Goal: Task Accomplishment & Management: Manage account settings

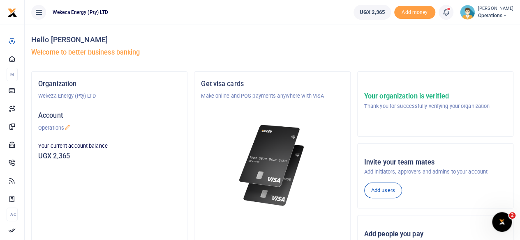
click at [362, 12] on span "UGX 2,365" at bounding box center [371, 12] width 25 height 8
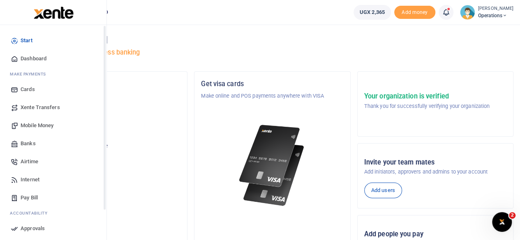
scroll to position [71, 0]
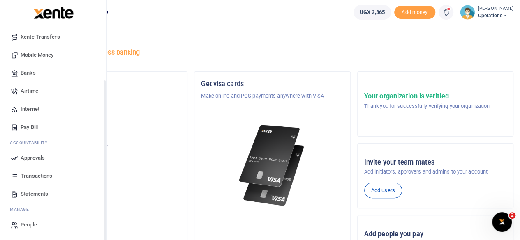
click at [31, 177] on span "Transactions" at bounding box center [37, 176] width 32 height 8
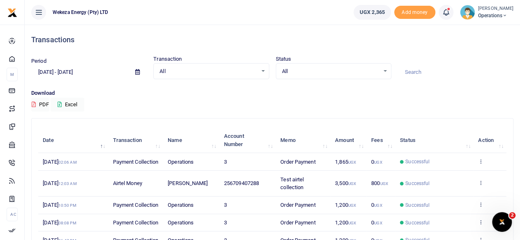
click at [357, 70] on span "All" at bounding box center [330, 71] width 97 height 8
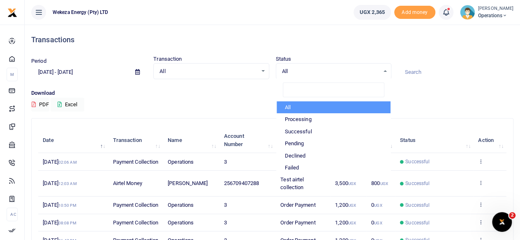
click at [224, 77] on div "All Select an option... All Airtime Internet Utilities Invoices Mobile Money Pa…" at bounding box center [210, 71] width 115 height 16
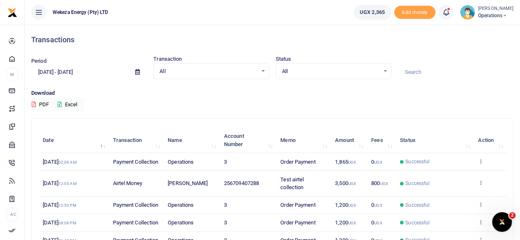
click at [221, 73] on span "All" at bounding box center [207, 71] width 97 height 8
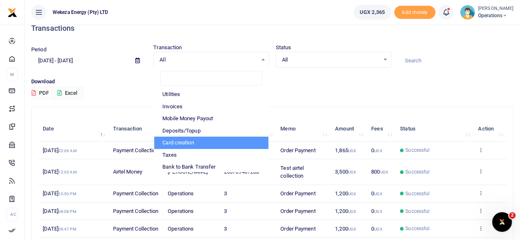
scroll to position [39, 0]
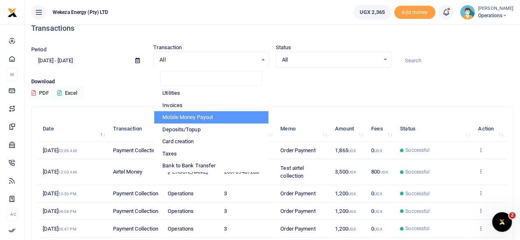
click at [195, 120] on li "Mobile Money Payout" at bounding box center [211, 117] width 114 height 12
select select "PAYOUT"
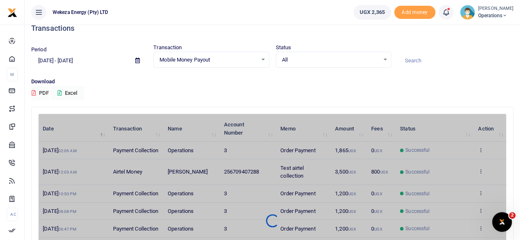
click at [246, 91] on div "Download PDF Excel" at bounding box center [272, 89] width 482 height 23
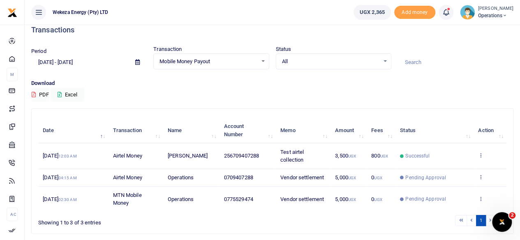
scroll to position [7, 0]
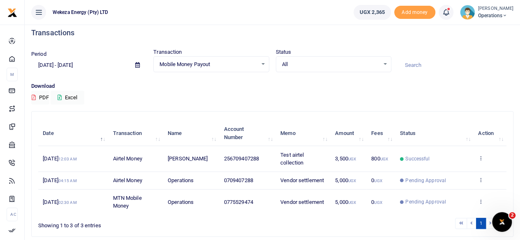
click at [219, 64] on span "Mobile Money Payout" at bounding box center [207, 64] width 97 height 8
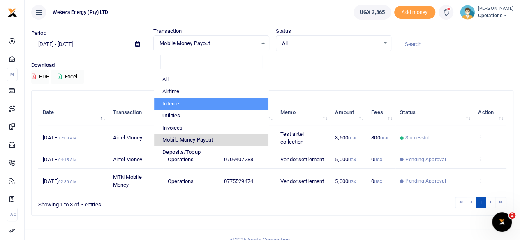
scroll to position [27, 0]
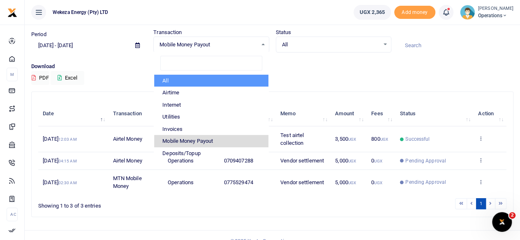
click at [187, 84] on li "All" at bounding box center [211, 81] width 114 height 12
select select
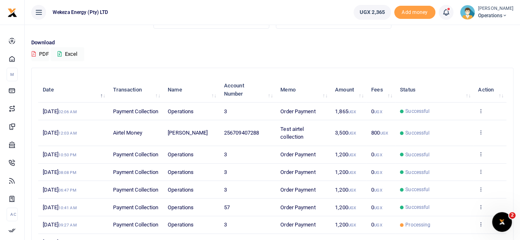
scroll to position [48, 0]
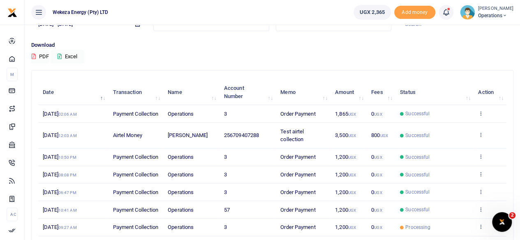
click at [484, 119] on td "View details" at bounding box center [489, 114] width 33 height 18
click at [482, 116] on icon at bounding box center [480, 114] width 5 height 6
click at [449, 129] on link "View details" at bounding box center [450, 132] width 65 height 12
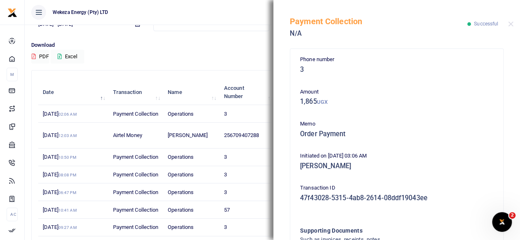
scroll to position [0, 0]
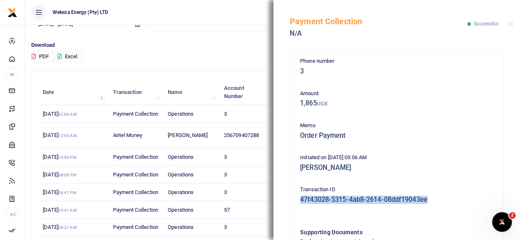
drag, startPoint x: 300, startPoint y: 198, endPoint x: 433, endPoint y: 204, distance: 132.8
click at [433, 204] on div "Transaction ID 47f43028-5315-4ab8-2614-08ddf19043ee" at bounding box center [397, 197] width 200 height 22
copy h5 "47f43028-5315-4ab8-2614-08ddf19043ee"
click at [464, 198] on h5 "47f43028-5315-4ab8-2614-08ddf19043ee" at bounding box center [396, 200] width 193 height 8
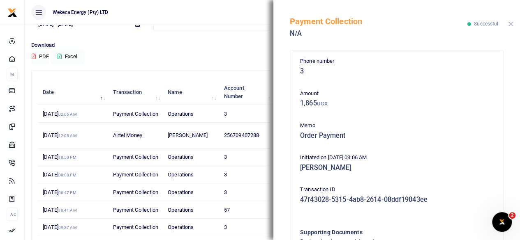
click at [511, 25] on button "Close" at bounding box center [510, 23] width 5 height 5
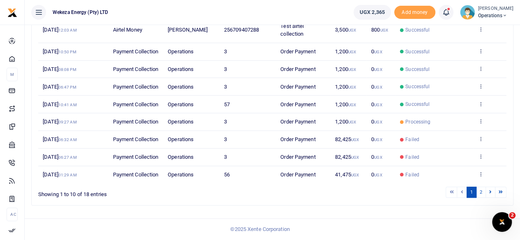
scroll to position [223, 0]
click at [499, 193] on icon at bounding box center [500, 192] width 4 height 5
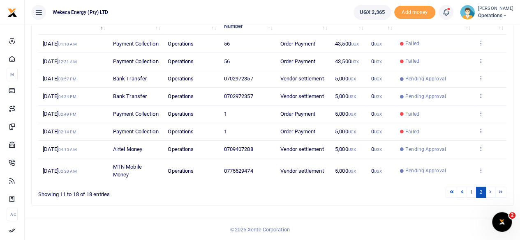
scroll to position [148, 0]
click at [500, 191] on li at bounding box center [500, 192] width 11 height 11
click at [500, 194] on li at bounding box center [500, 192] width 11 height 11
click at [490, 192] on li at bounding box center [490, 192] width 9 height 11
click at [494, 192] on li at bounding box center [490, 192] width 9 height 11
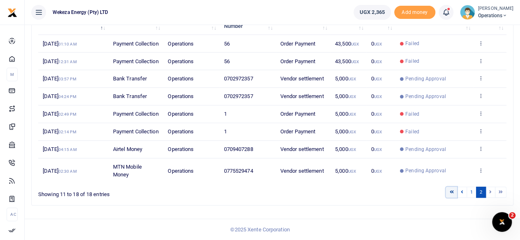
click at [455, 193] on link at bounding box center [451, 192] width 12 height 11
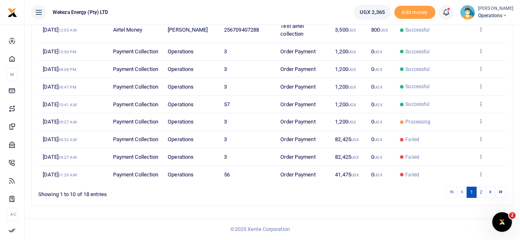
scroll to position [223, 0]
click at [453, 193] on li at bounding box center [451, 192] width 12 height 11
click at [462, 195] on li at bounding box center [461, 192] width 9 height 11
click at [451, 193] on li at bounding box center [451, 192] width 12 height 11
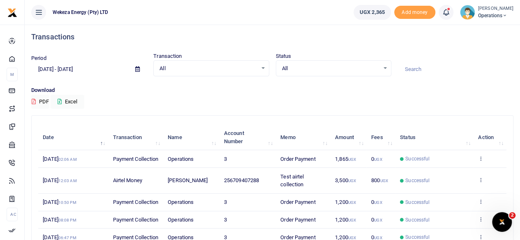
scroll to position [2, 0]
click at [502, 14] on icon at bounding box center [504, 16] width 5 height 6
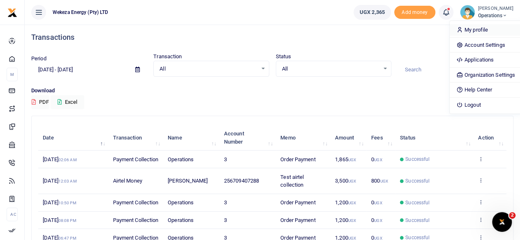
click at [460, 29] on link "My profile" at bounding box center [485, 30] width 72 height 12
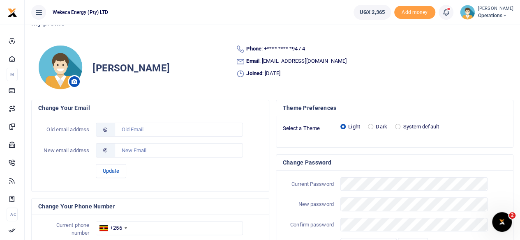
scroll to position [8, 0]
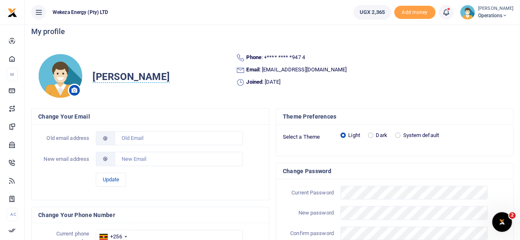
click at [141, 76] on span "Munguagisha Muhanzi" at bounding box center [130, 77] width 77 height 12
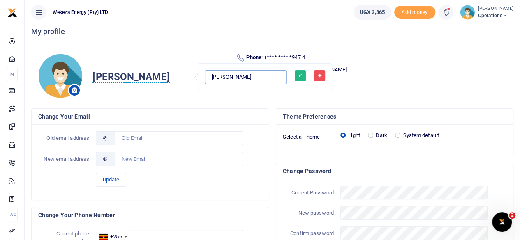
click at [228, 77] on input "Munguagisha Muhanzi" at bounding box center [246, 77] width 82 height 14
type input "[PERSON_NAME]"
click at [295, 75] on button "✔" at bounding box center [300, 75] width 11 height 11
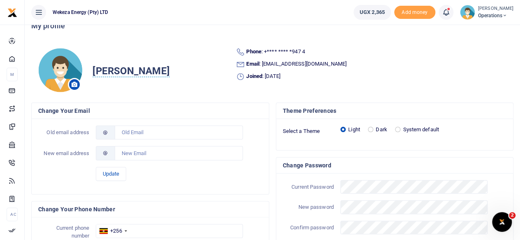
scroll to position [11, 0]
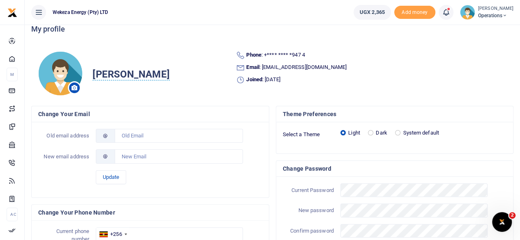
click at [409, 131] on label "System default" at bounding box center [421, 133] width 36 height 8
click at [400, 131] on input "System default" at bounding box center [397, 132] width 5 height 5
radio input "true"
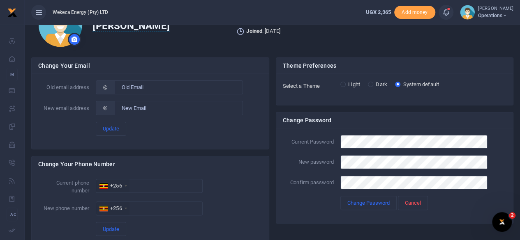
scroll to position [86, 0]
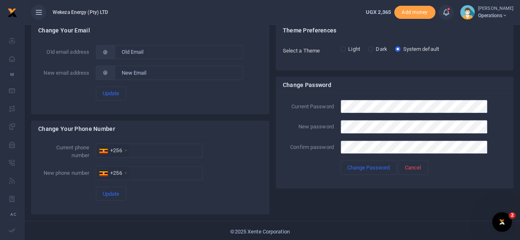
click at [321, 175] on div "Current Password New password Confirm password Change Password Cancel" at bounding box center [394, 140] width 237 height 95
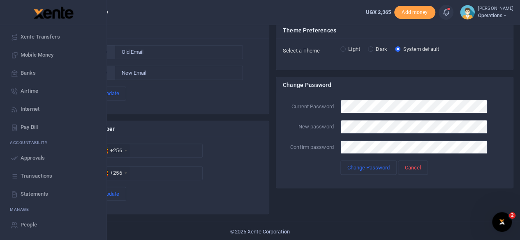
click at [32, 178] on span "Transactions" at bounding box center [37, 176] width 32 height 8
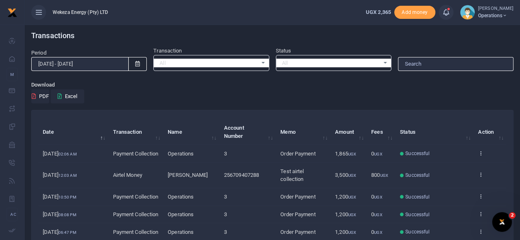
click at [488, 159] on td "View details" at bounding box center [489, 154] width 33 height 18
click at [264, 107] on div "Transactions Period [DATE] - [DATE] Transaction All Select an option... All Air…" at bounding box center [272, 193] width 488 height 336
click at [262, 60] on div "All Select an option..." at bounding box center [211, 63] width 115 height 9
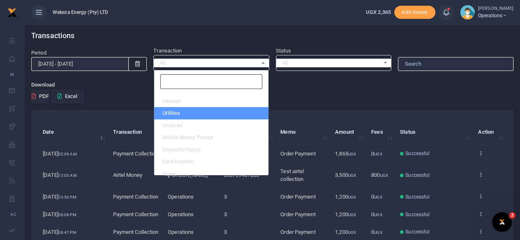
scroll to position [39, 0]
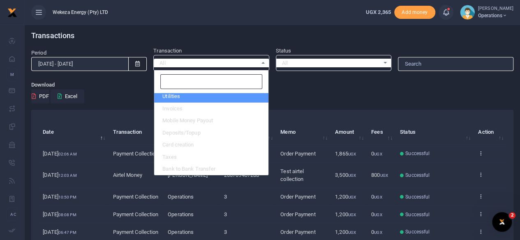
click at [319, 101] on div "Download PDF Excel" at bounding box center [272, 92] width 482 height 23
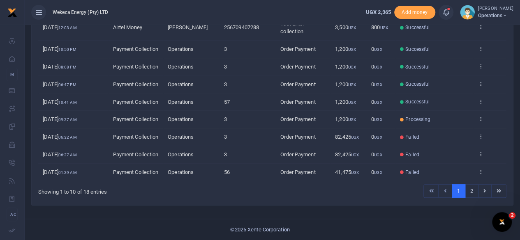
scroll to position [194, 0]
click at [482, 198] on link at bounding box center [485, 191] width 14 height 14
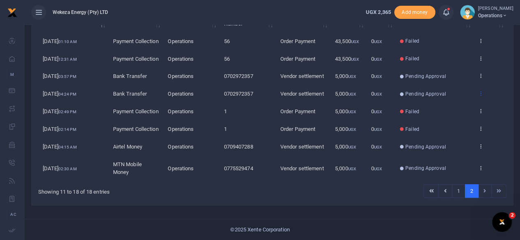
click at [480, 90] on icon at bounding box center [480, 93] width 5 height 6
click at [448, 117] on link "View details" at bounding box center [450, 123] width 65 height 12
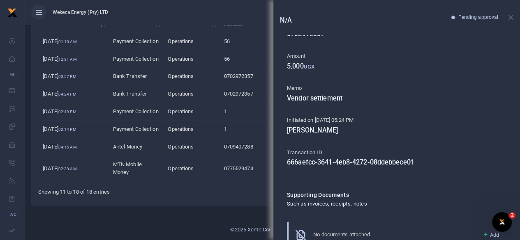
scroll to position [0, 0]
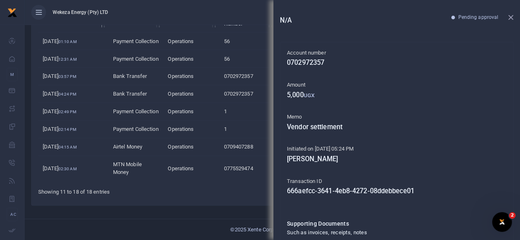
click at [511, 18] on button "Close" at bounding box center [510, 17] width 5 height 5
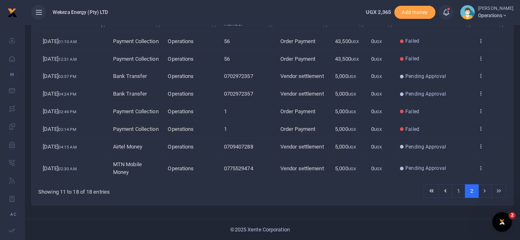
click at [504, 18] on span "Operations" at bounding box center [495, 15] width 35 height 7
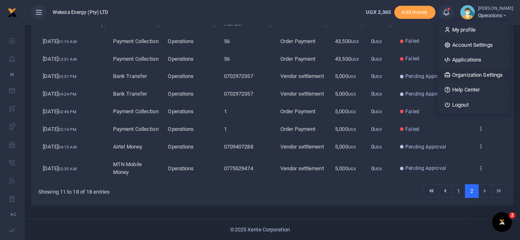
click at [482, 73] on link "Organization Settings" at bounding box center [473, 75] width 72 height 12
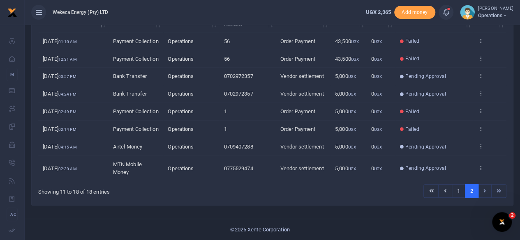
click at [504, 14] on span "Operations" at bounding box center [495, 15] width 35 height 7
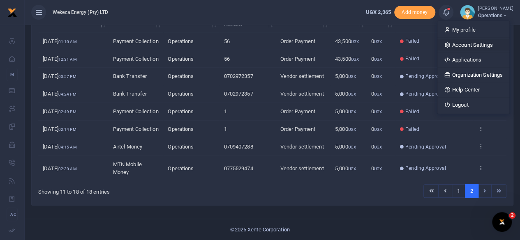
click at [469, 44] on link "Account Settings" at bounding box center [473, 45] width 72 height 12
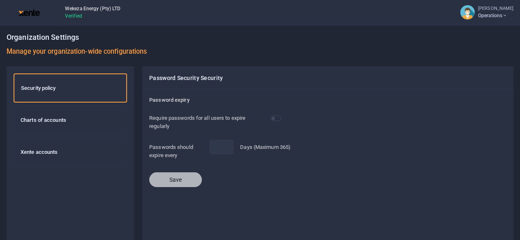
click at [67, 17] on span "Verified" at bounding box center [93, 15] width 62 height 7
click at [41, 124] on div "Charts of accounts" at bounding box center [70, 120] width 113 height 28
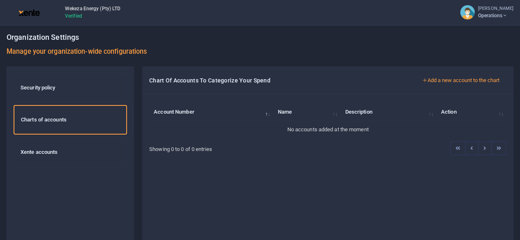
click at [36, 149] on h6 "Xente accounts" at bounding box center [70, 152] width 99 height 7
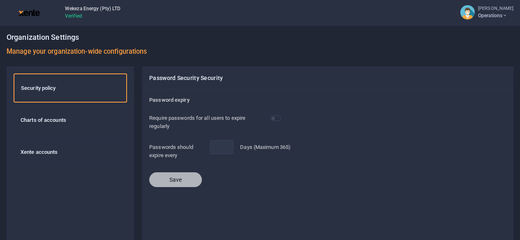
click at [505, 13] on icon at bounding box center [504, 16] width 5 height 6
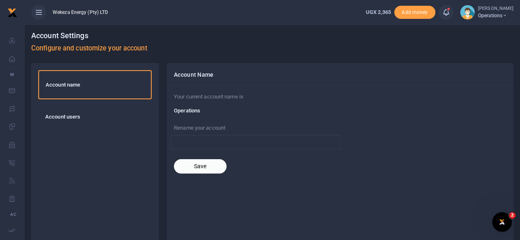
click at [220, 95] on p "Your current account name is" at bounding box center [340, 97] width 332 height 9
click at [189, 108] on h6 "Operations" at bounding box center [340, 111] width 332 height 7
click at [219, 96] on p "Your current account name is" at bounding box center [340, 97] width 332 height 9
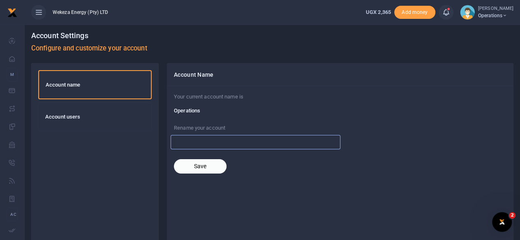
click at [196, 136] on input "text" at bounding box center [255, 142] width 170 height 14
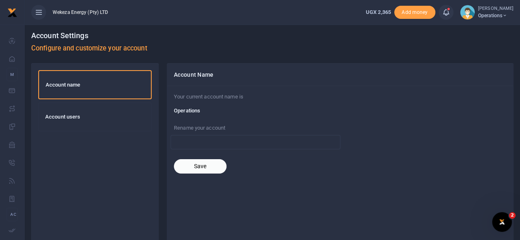
click at [166, 114] on div "Account name Account users Account Name Your current account name is Operations…" at bounding box center [272, 221] width 488 height 316
click at [68, 119] on h6 "Account users" at bounding box center [94, 117] width 99 height 7
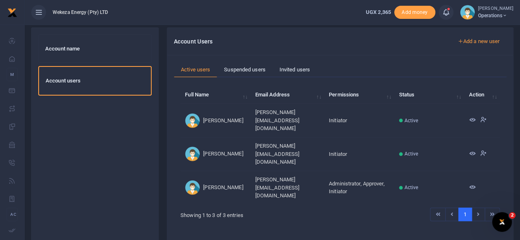
scroll to position [40, 0]
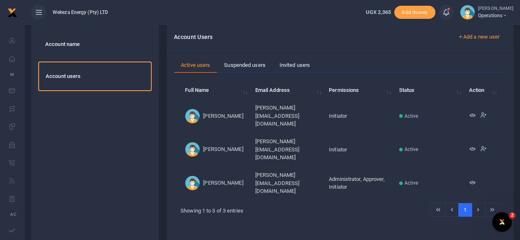
click at [470, 112] on icon at bounding box center [471, 115] width 7 height 7
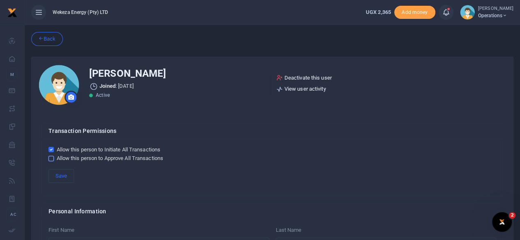
click at [51, 158] on input "Allow this person to Approve All Transactions" at bounding box center [50, 158] width 5 height 5
checkbox input "true"
click at [65, 177] on button "Save" at bounding box center [60, 176] width 25 height 14
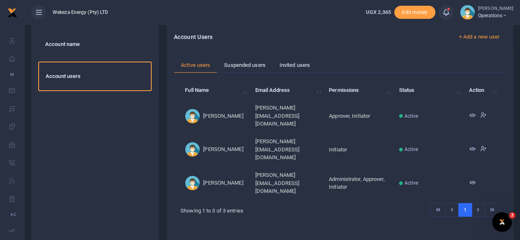
click at [470, 146] on icon at bounding box center [471, 149] width 7 height 7
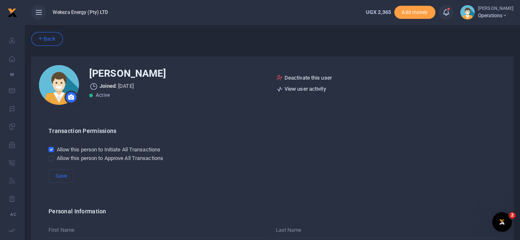
click at [47, 158] on div "Allow this person to Initiate All Transactions Save" at bounding box center [272, 167] width 461 height 57
click at [49, 158] on input "Allow this person to Approve All Transactions" at bounding box center [50, 158] width 5 height 5
checkbox input "true"
click at [57, 172] on button "Save" at bounding box center [60, 176] width 25 height 14
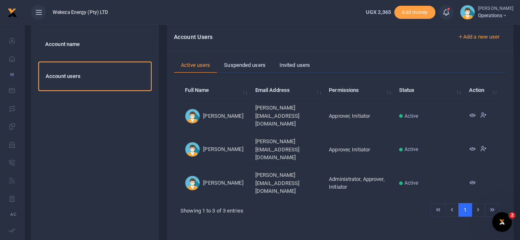
click at [346, 167] on td "Administrator, Approver, Initiator" at bounding box center [359, 183] width 70 height 33
click at [376, 167] on td "Administrator, Approver, Initiator" at bounding box center [359, 183] width 70 height 33
click at [340, 167] on td "Administrator, Approver, Initiator" at bounding box center [359, 183] width 70 height 33
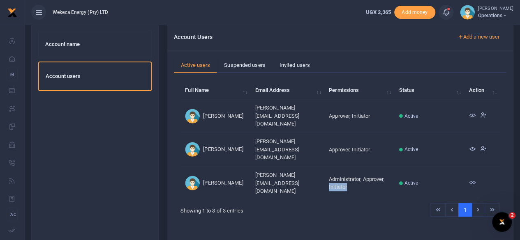
click at [340, 167] on td "Administrator, Approver, Initiator" at bounding box center [359, 183] width 70 height 33
click at [340, 203] on ul "1" at bounding box center [408, 210] width 183 height 14
click at [355, 167] on td "Administrator, Approver, Initiator" at bounding box center [359, 183] width 70 height 33
click at [371, 167] on td "Administrator, Approver, Initiator" at bounding box center [359, 183] width 70 height 33
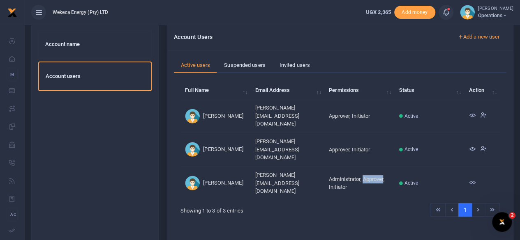
click at [371, 167] on td "Administrator, Approver, Initiator" at bounding box center [359, 183] width 70 height 33
click at [343, 167] on td "Administrator, Approver, Initiator" at bounding box center [359, 183] width 70 height 33
click at [342, 203] on ul "1" at bounding box center [408, 210] width 183 height 14
click at [291, 60] on link "Invited users" at bounding box center [294, 66] width 44 height 16
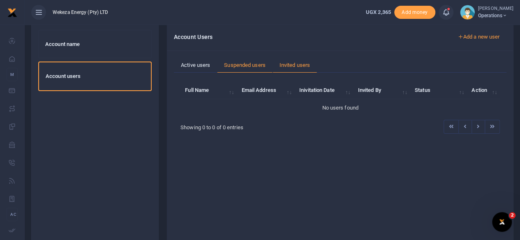
click at [247, 65] on link "Suspended users" at bounding box center [244, 66] width 55 height 16
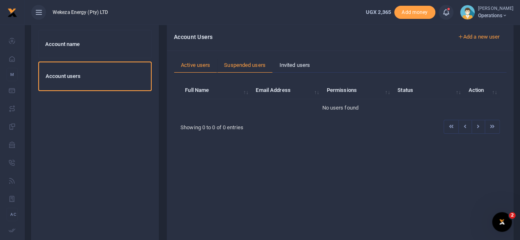
click at [192, 64] on link "Active users" at bounding box center [195, 66] width 43 height 16
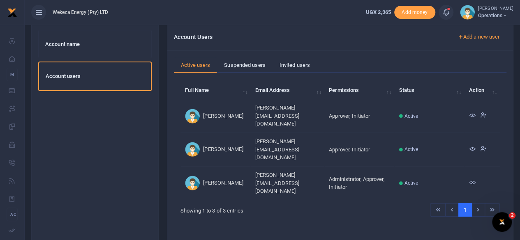
click at [448, 15] on icon at bounding box center [446, 12] width 8 height 9
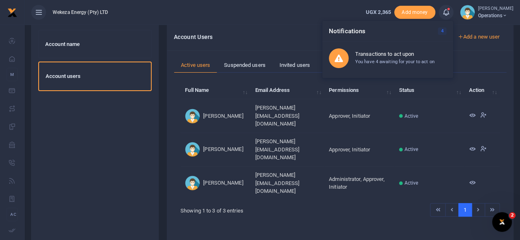
click at [239, 30] on div "Account Users Add a new user" at bounding box center [339, 37] width 339 height 14
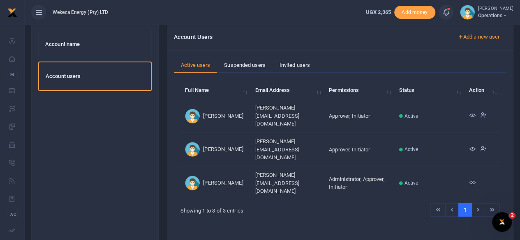
click at [37, 8] on icon at bounding box center [39, 12] width 8 height 9
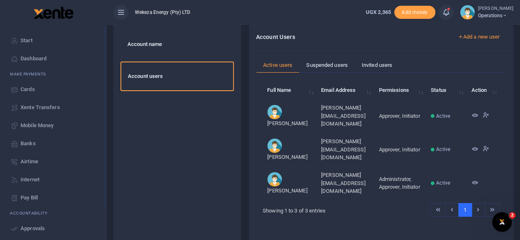
click at [34, 59] on span "Dashboard" at bounding box center [34, 59] width 26 height 8
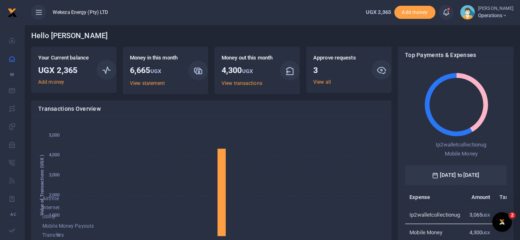
scroll to position [7, 7]
click at [157, 84] on link "View statement" at bounding box center [147, 84] width 35 height 6
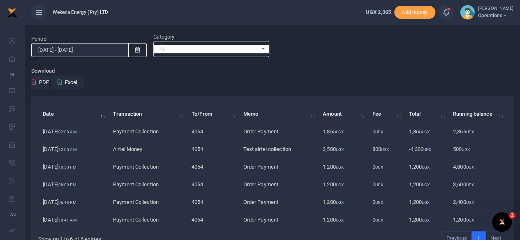
scroll to position [13, 0]
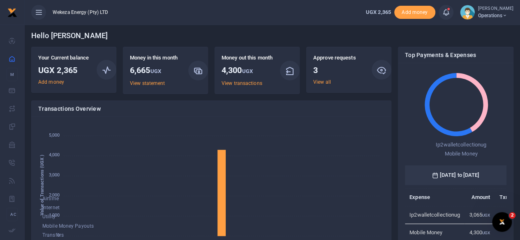
click at [491, 16] on span "Operations" at bounding box center [495, 15] width 35 height 7
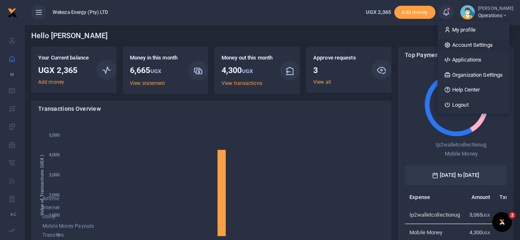
click at [480, 46] on link "Account Settings" at bounding box center [473, 45] width 72 height 12
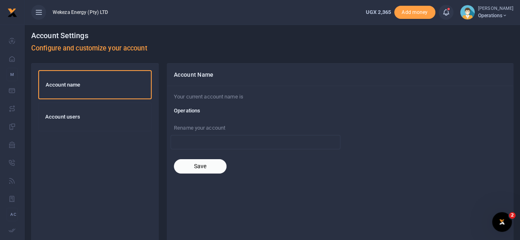
click at [72, 122] on div "Account users" at bounding box center [95, 117] width 113 height 28
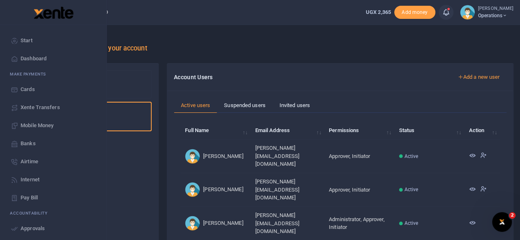
click at [35, 39] on link "Start" at bounding box center [53, 41] width 93 height 18
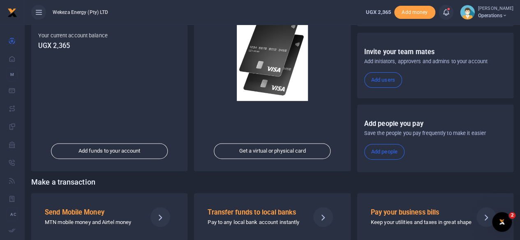
scroll to position [103, 0]
click at [392, 75] on link "Add users" at bounding box center [383, 80] width 38 height 16
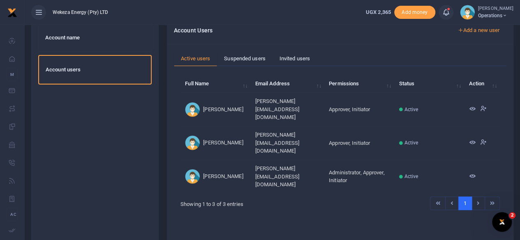
scroll to position [48, 0]
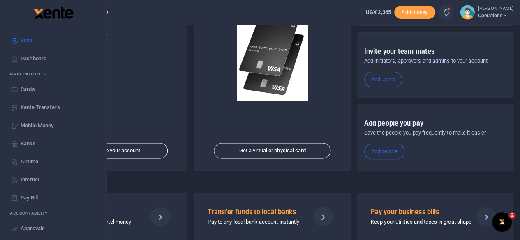
scroll to position [71, 0]
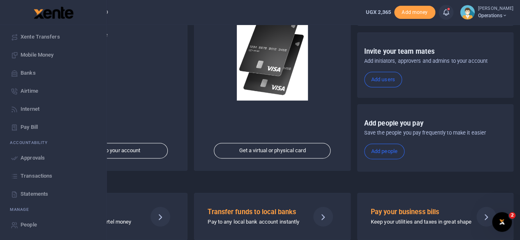
click at [30, 180] on span "Transactions" at bounding box center [37, 176] width 32 height 8
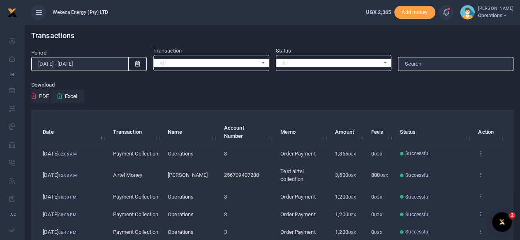
click at [483, 180] on td "View details Send again" at bounding box center [489, 175] width 33 height 25
click at [482, 177] on icon at bounding box center [480, 175] width 5 height 6
click at [458, 194] on link "View details" at bounding box center [450, 197] width 65 height 12
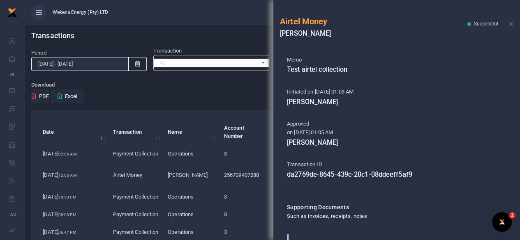
scroll to position [143, 0]
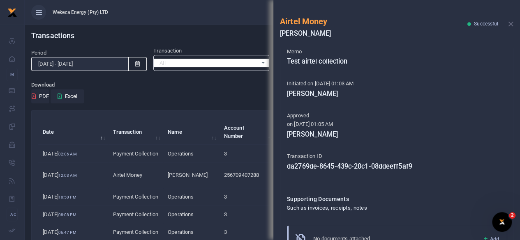
click at [295, 97] on h5 "[PERSON_NAME]" at bounding box center [396, 94] width 219 height 8
click at [317, 96] on h5 "[PERSON_NAME]" at bounding box center [396, 94] width 219 height 8
click at [511, 181] on div "Phone number 256709407288 Amount 3,500 UGX Fee 800 UGX Total Amount 4,300 UGX M…" at bounding box center [396, 144] width 247 height 192
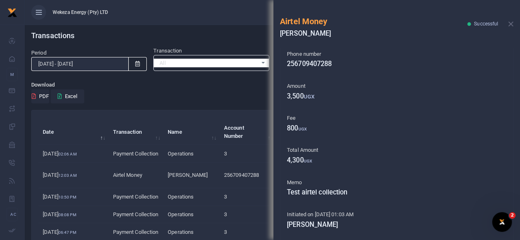
scroll to position [0, 0]
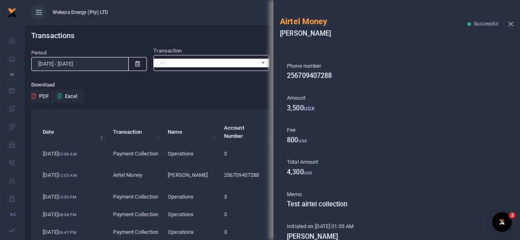
click at [511, 24] on button "Close" at bounding box center [510, 23] width 5 height 5
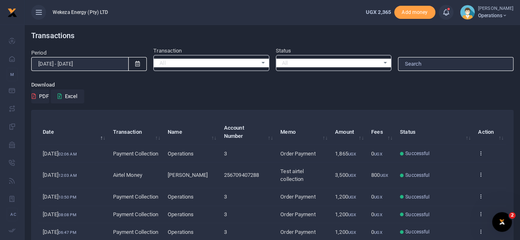
click at [419, 91] on div "Download PDF Excel" at bounding box center [272, 92] width 482 height 23
